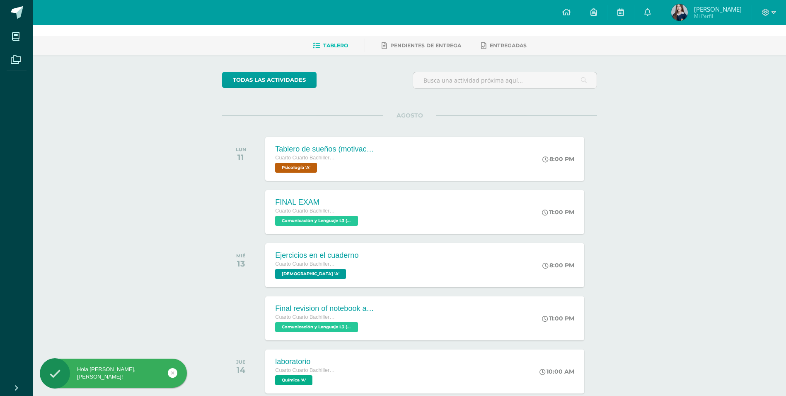
scroll to position [41, 0]
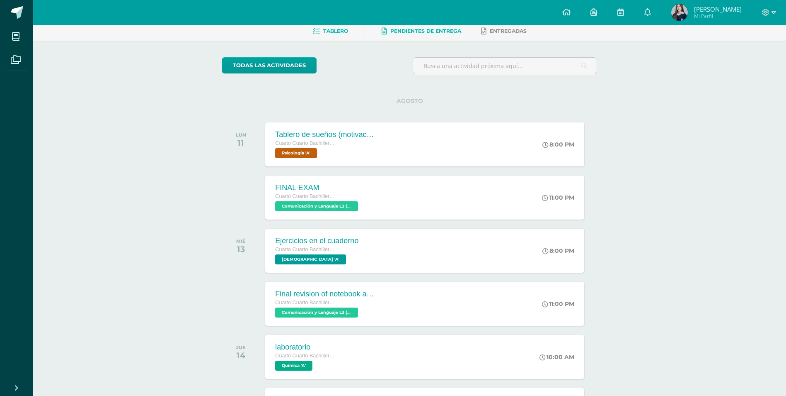
click at [444, 36] on link "Pendientes de entrega" at bounding box center [422, 30] width 80 height 13
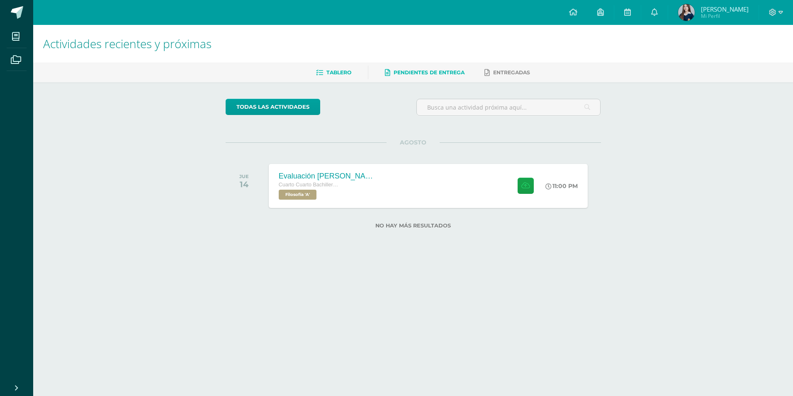
click at [336, 78] on link "Tablero" at bounding box center [333, 72] width 35 height 13
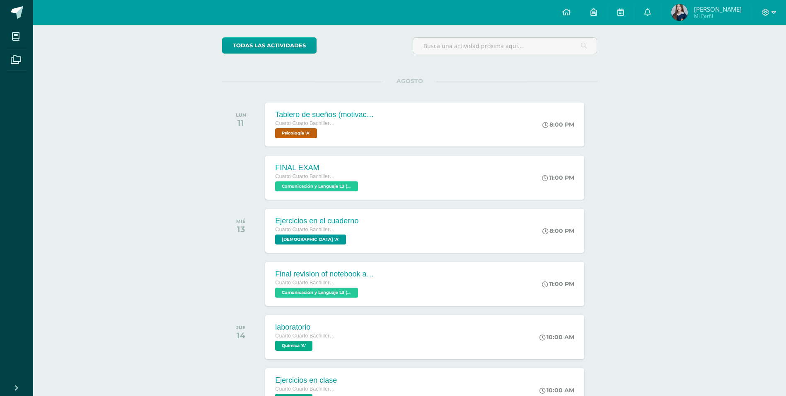
scroll to position [54, 0]
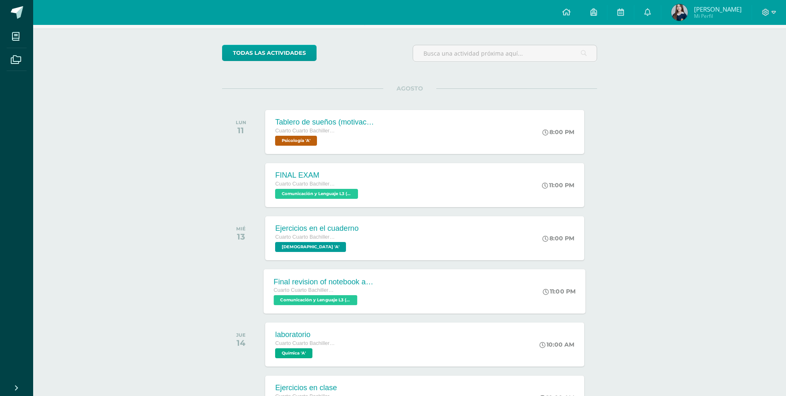
click at [347, 280] on div "Final revision of notebook and book" at bounding box center [324, 281] width 100 height 9
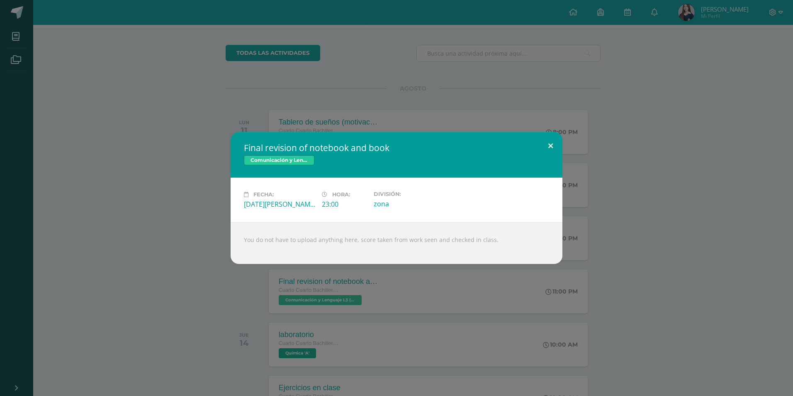
click at [553, 145] on button at bounding box center [551, 146] width 24 height 28
